Goal: Information Seeking & Learning: Learn about a topic

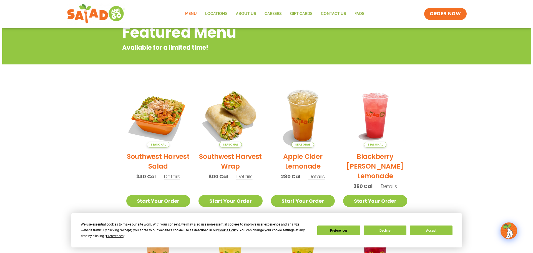
scroll to position [83, 0]
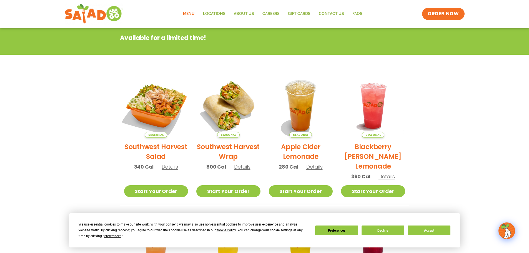
click at [179, 114] on img at bounding box center [155, 105] width 75 height 75
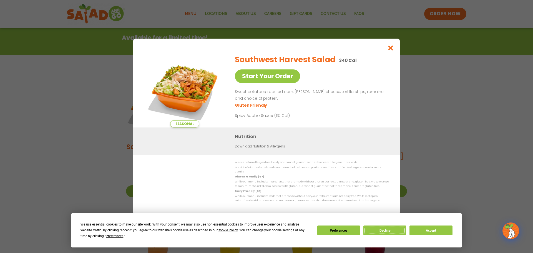
click at [400, 233] on button "Decline" at bounding box center [384, 230] width 43 height 10
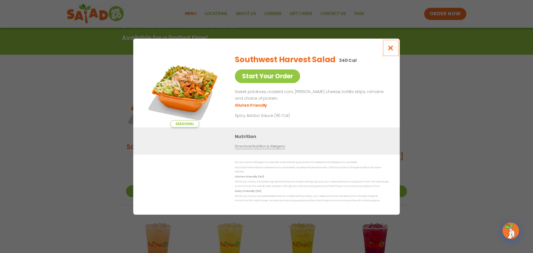
click at [390, 49] on icon "Close modal" at bounding box center [390, 48] width 7 height 6
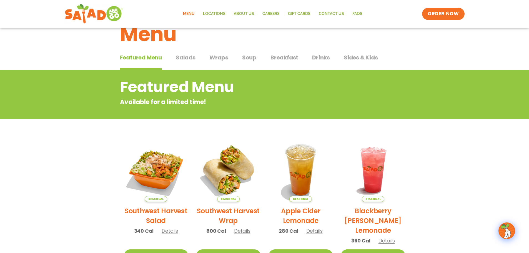
scroll to position [0, 0]
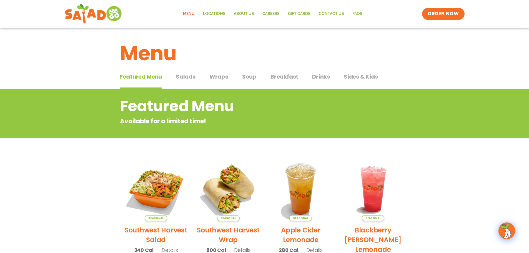
click at [187, 16] on link "Menu" at bounding box center [189, 13] width 20 height 13
click at [191, 77] on span "Salads" at bounding box center [186, 76] width 20 height 8
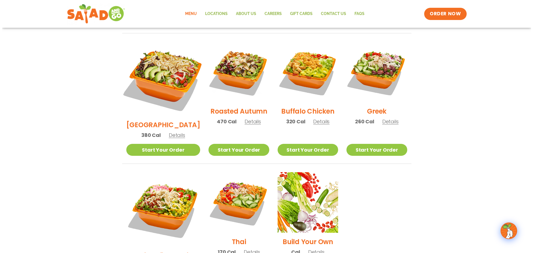
scroll to position [333, 0]
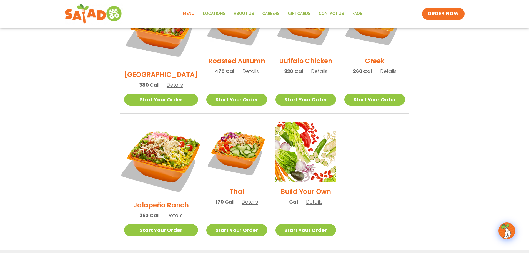
click at [163, 138] on img at bounding box center [160, 158] width 87 height 87
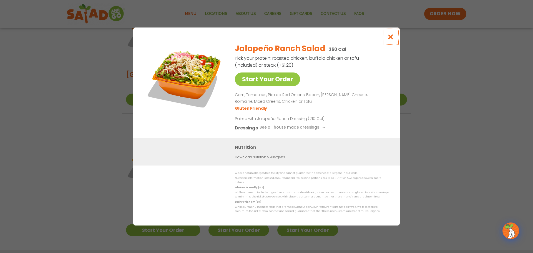
click at [394, 40] on icon "Close modal" at bounding box center [390, 37] width 7 height 6
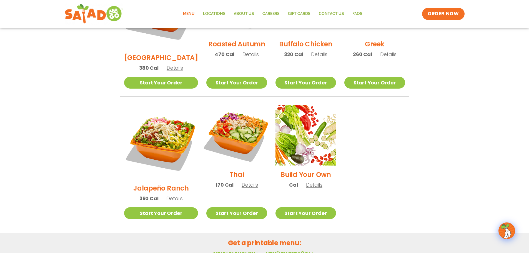
scroll to position [416, 0]
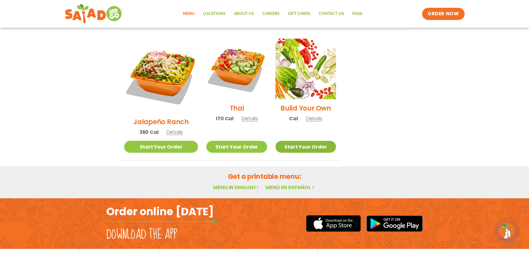
click at [285, 141] on link "Start Your Order" at bounding box center [305, 147] width 60 height 12
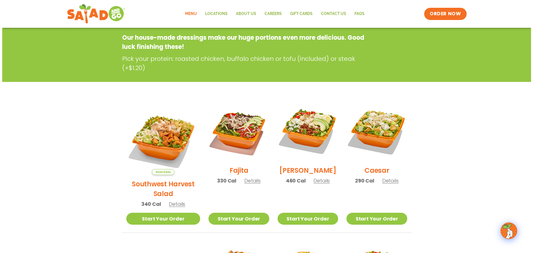
scroll to position [83, 0]
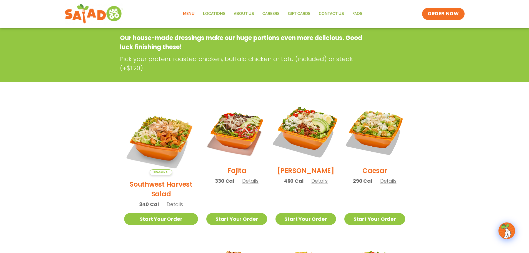
click at [309, 139] on img at bounding box center [305, 131] width 71 height 71
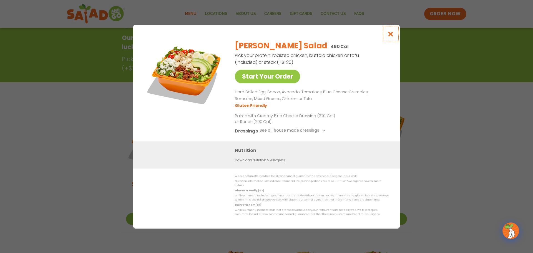
click at [392, 39] on button "Close modal" at bounding box center [391, 34] width 18 height 19
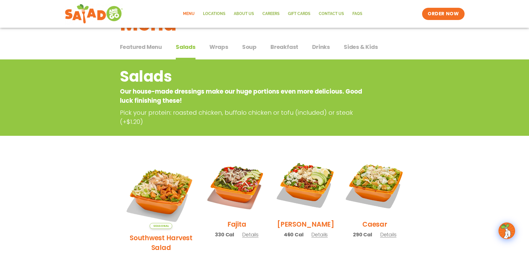
scroll to position [89, 0]
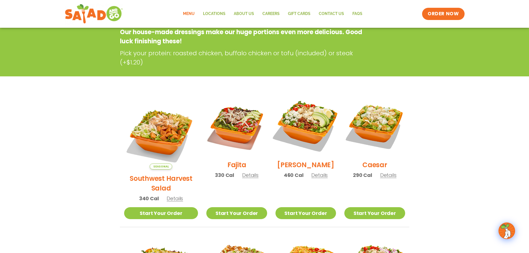
click at [302, 141] on img at bounding box center [305, 125] width 71 height 71
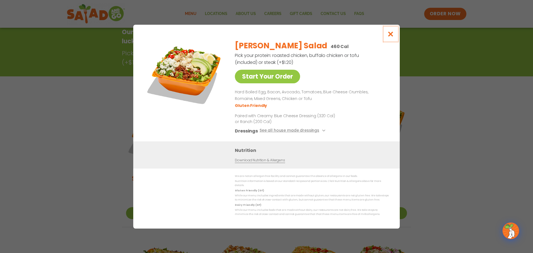
click at [389, 37] on icon "Close modal" at bounding box center [390, 34] width 7 height 6
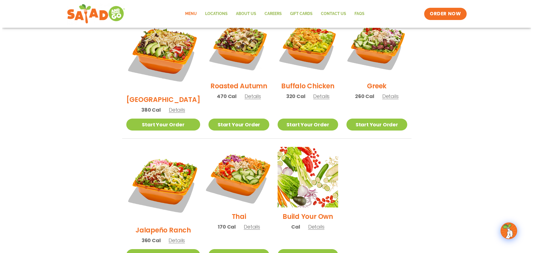
scroll to position [311, 0]
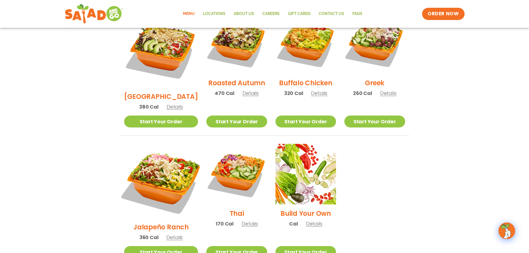
click at [160, 159] on img at bounding box center [160, 180] width 87 height 87
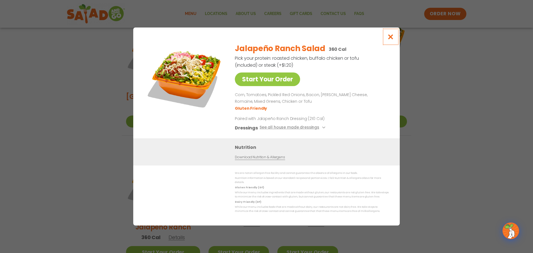
click at [396, 40] on button "Close modal" at bounding box center [391, 36] width 18 height 19
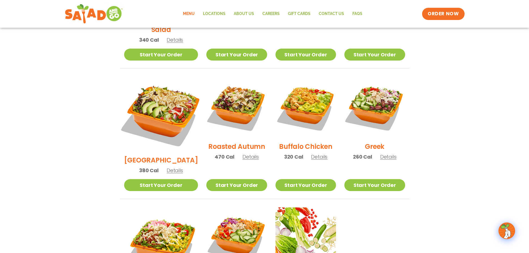
scroll to position [250, 0]
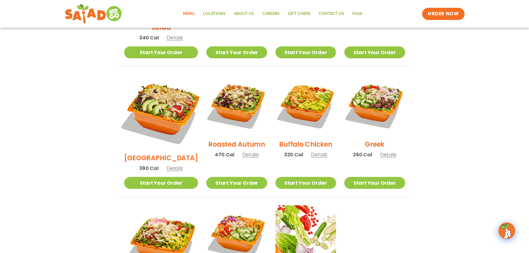
click at [170, 99] on img at bounding box center [160, 111] width 87 height 87
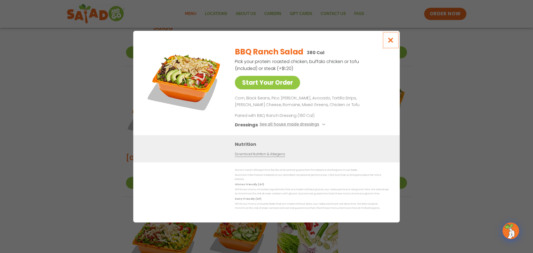
click at [388, 43] on icon "Close modal" at bounding box center [390, 40] width 7 height 6
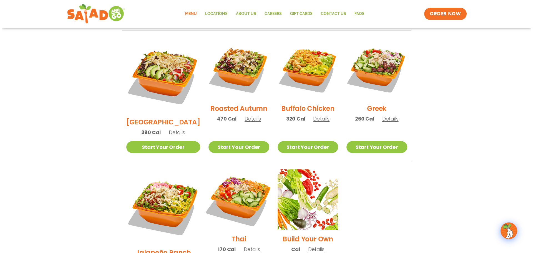
scroll to position [333, 0]
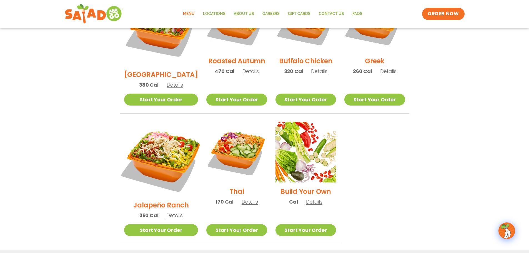
click at [171, 138] on img at bounding box center [160, 158] width 87 height 87
